Goal: Information Seeking & Learning: Learn about a topic

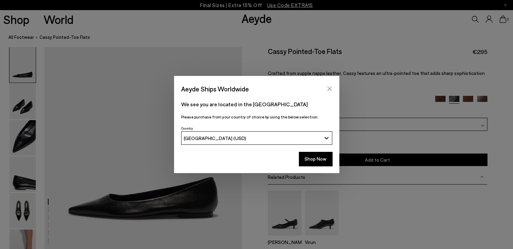
click at [330, 85] on button "Close" at bounding box center [330, 89] width 10 height 10
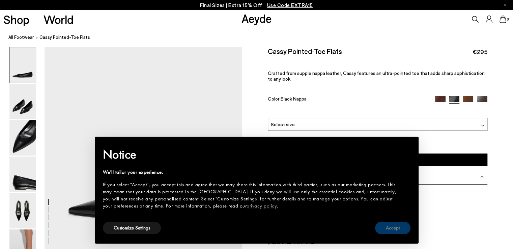
click at [382, 226] on button "Accept" at bounding box center [392, 228] width 35 height 12
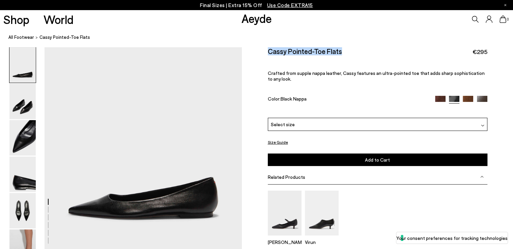
drag, startPoint x: 266, startPoint y: 54, endPoint x: 343, endPoint y: 55, distance: 77.3
click at [343, 55] on div "Size Guide Shoes Belt Our shoes come in European sizing. The easiest way to mea…" at bounding box center [377, 170] width 271 height 247
copy h2 "Cassy Pointed-Toe Flats"
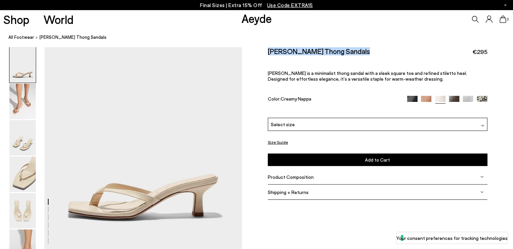
drag, startPoint x: 268, startPoint y: 52, endPoint x: 360, endPoint y: 52, distance: 92.1
click at [360, 52] on div "[PERSON_NAME] Thong Sandals €295" at bounding box center [378, 51] width 220 height 9
copy h2 "[PERSON_NAME] Thong Sandals"
